Goal: Transaction & Acquisition: Subscribe to service/newsletter

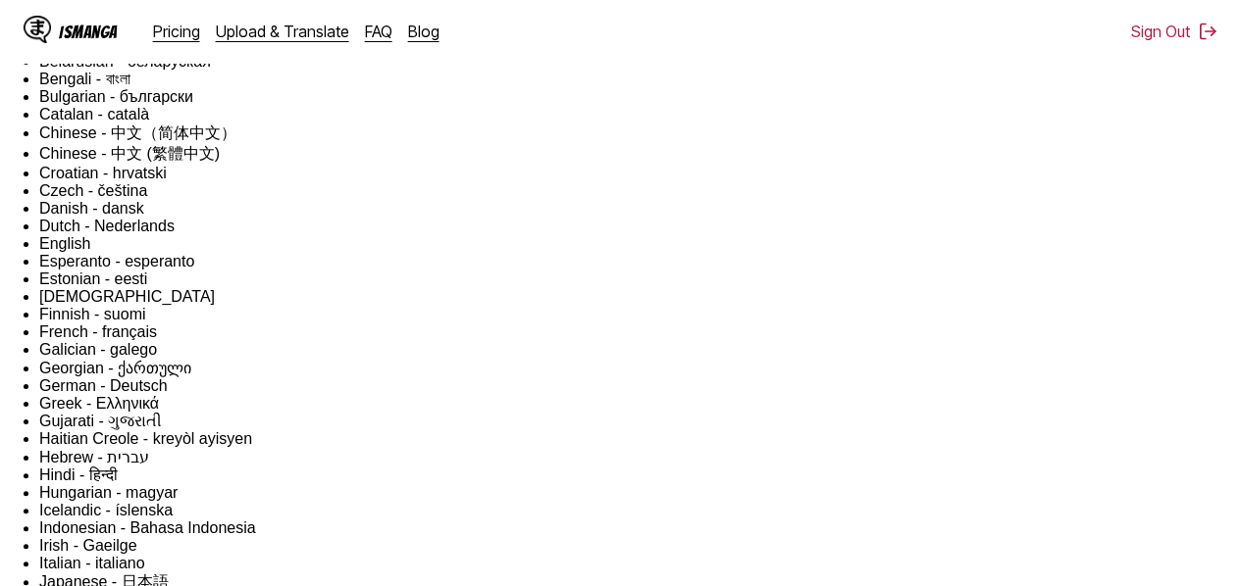
scroll to position [103, 0]
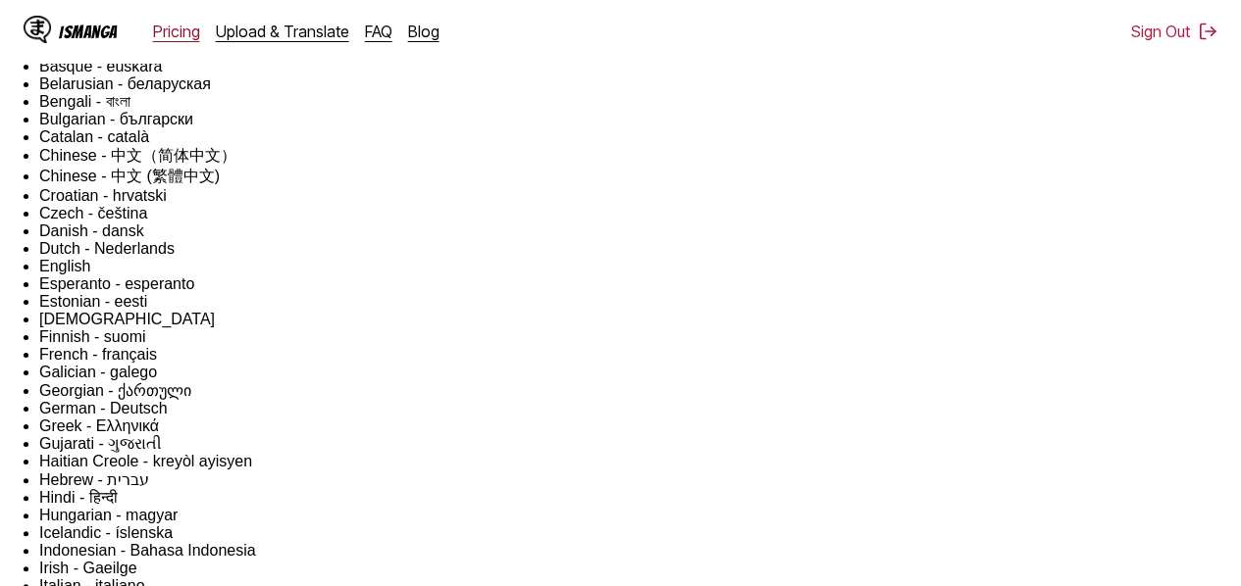
click at [186, 32] on link "Pricing" at bounding box center [176, 32] width 47 height 20
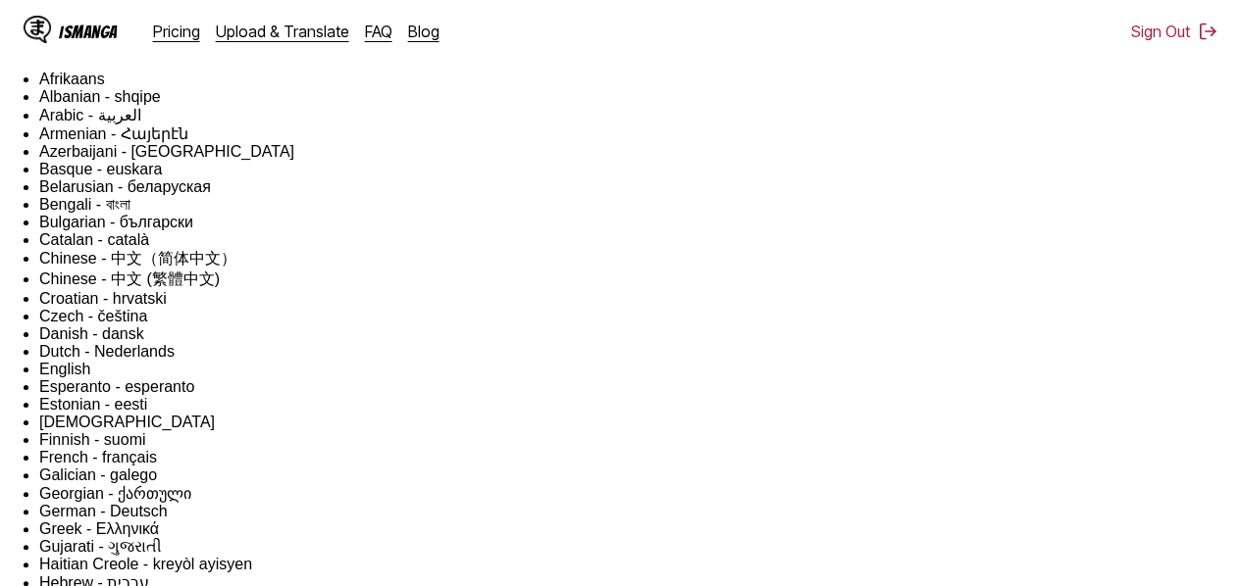
click at [62, 32] on div "IsManga" at bounding box center [88, 32] width 59 height 19
click at [180, 44] on div "IsManga Pricing Upload & Translate FAQ Blog" at bounding box center [240, 31] width 432 height 63
click at [178, 36] on link "Pricing" at bounding box center [176, 32] width 47 height 20
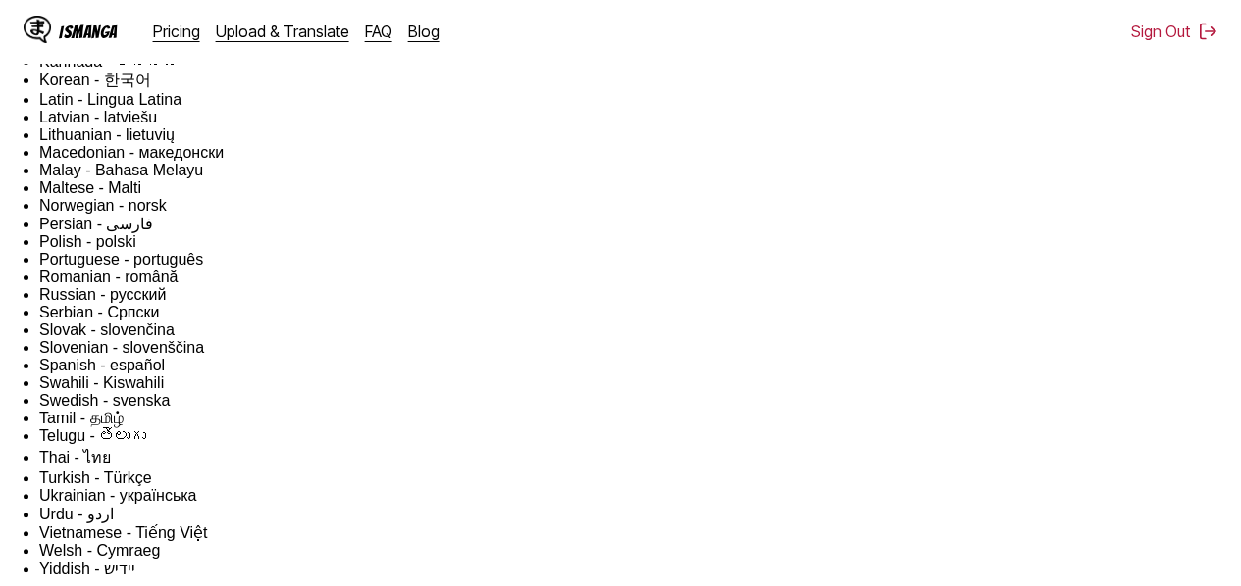
scroll to position [716, 0]
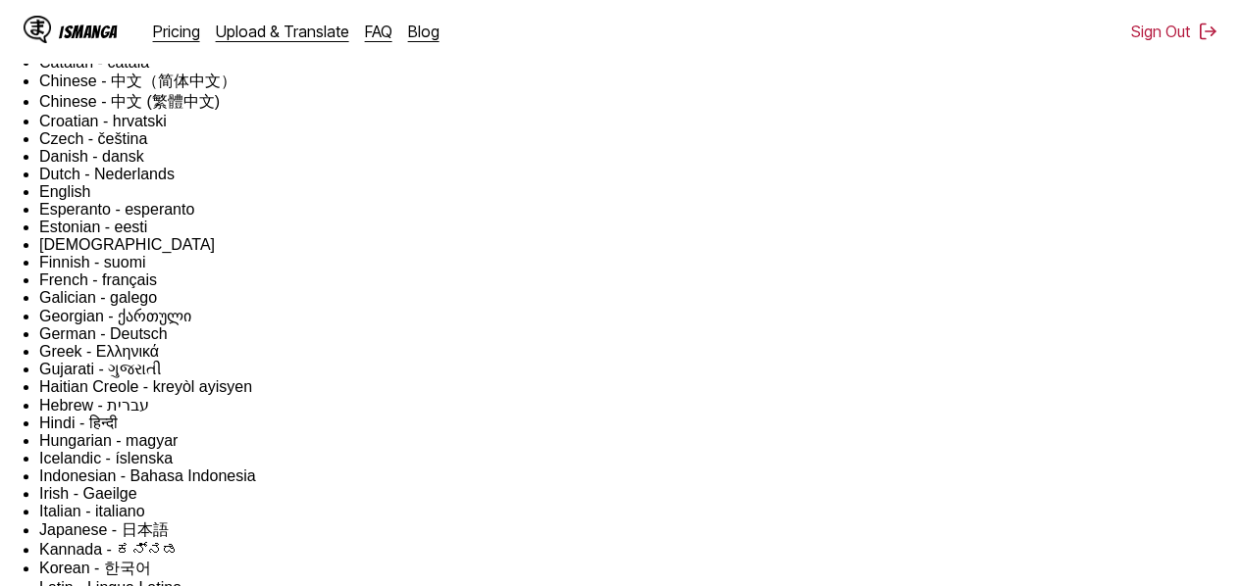
scroll to position [0, 0]
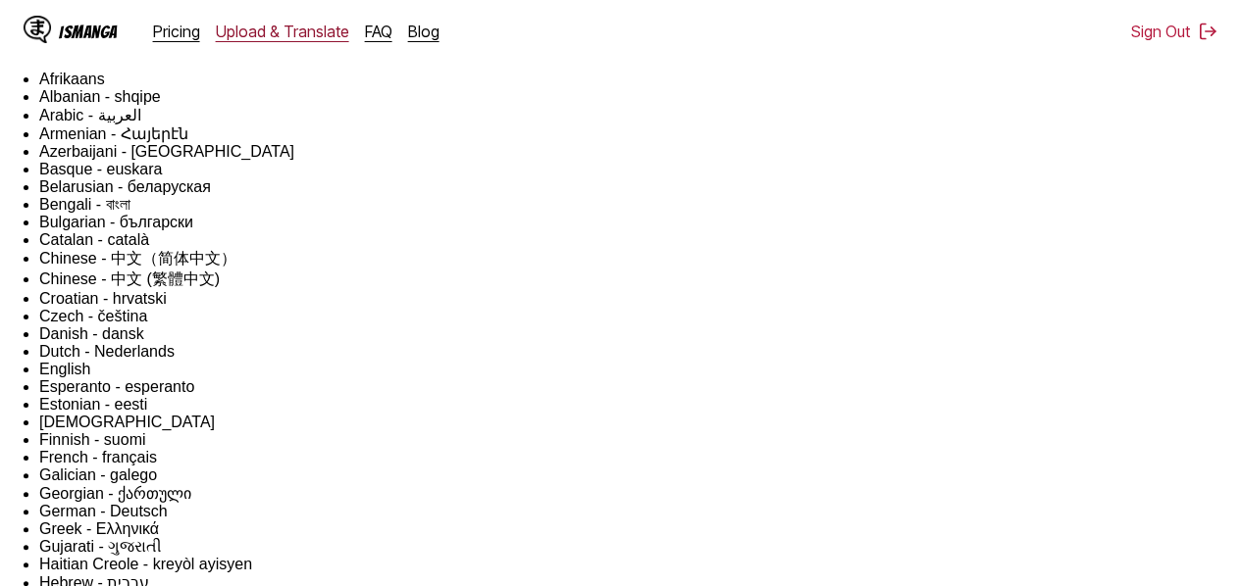
click at [251, 32] on link "Upload & Translate" at bounding box center [282, 32] width 133 height 20
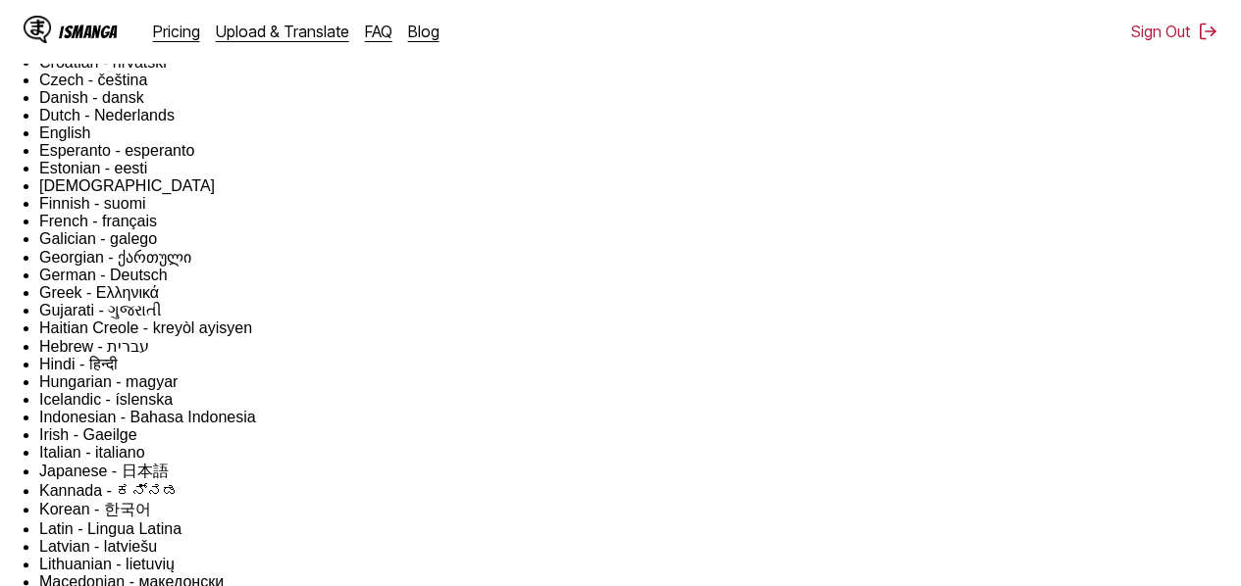
scroll to position [253, 0]
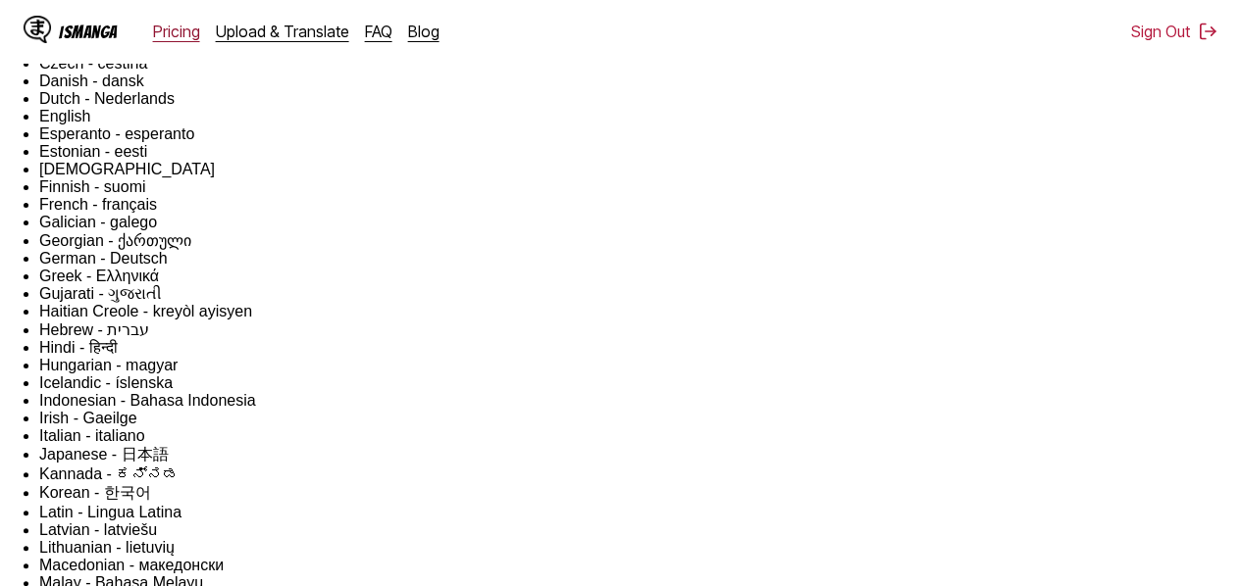
click at [169, 28] on link "Pricing" at bounding box center [176, 32] width 47 height 20
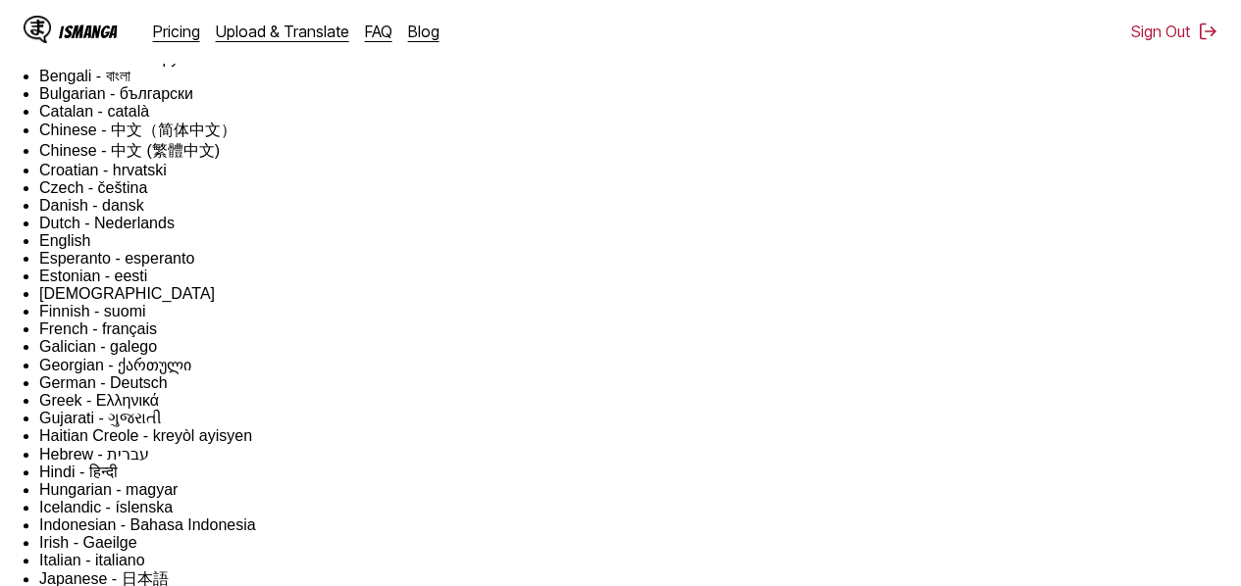
scroll to position [130, 0]
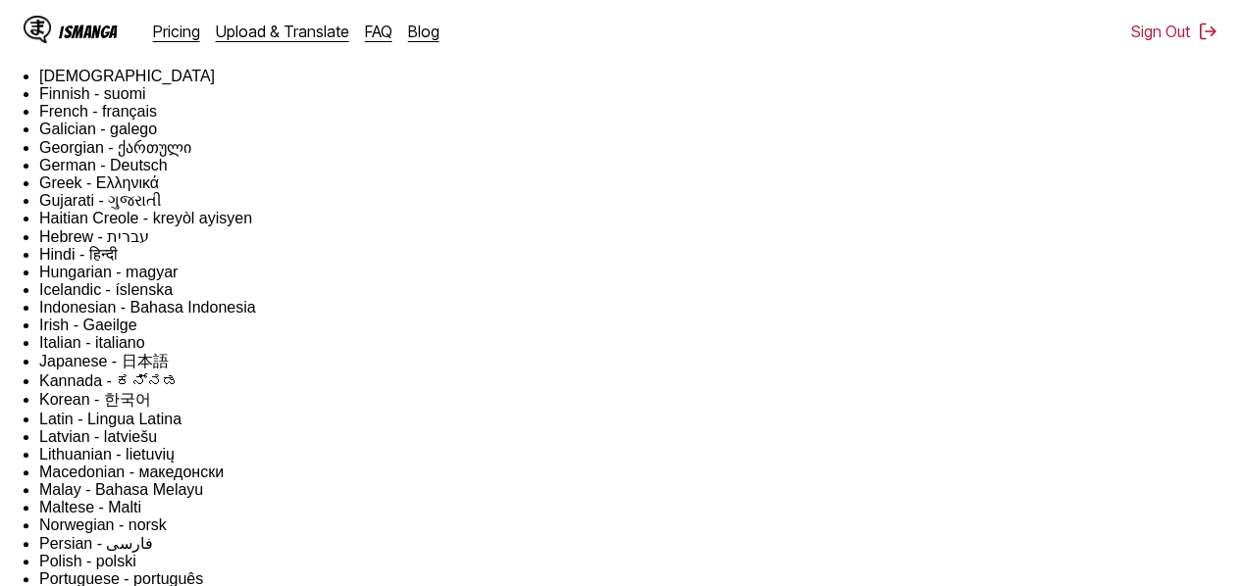
scroll to position [102, 0]
